Goal: Navigation & Orientation: Go to known website

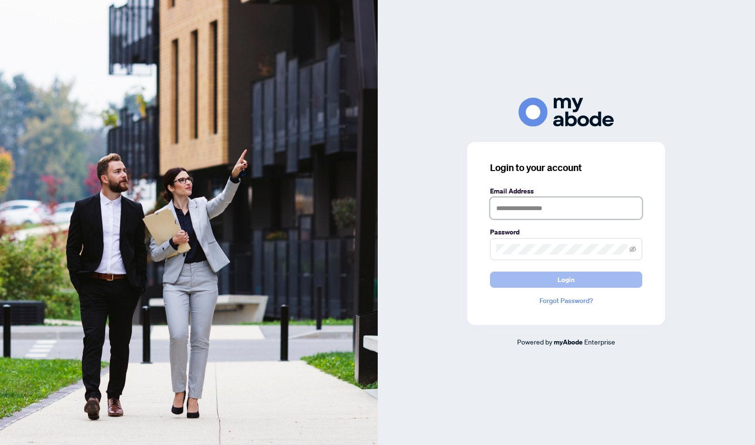
type input "**********"
click at [569, 281] on span "Login" at bounding box center [566, 279] width 17 height 15
